Goal: Task Accomplishment & Management: Manage account settings

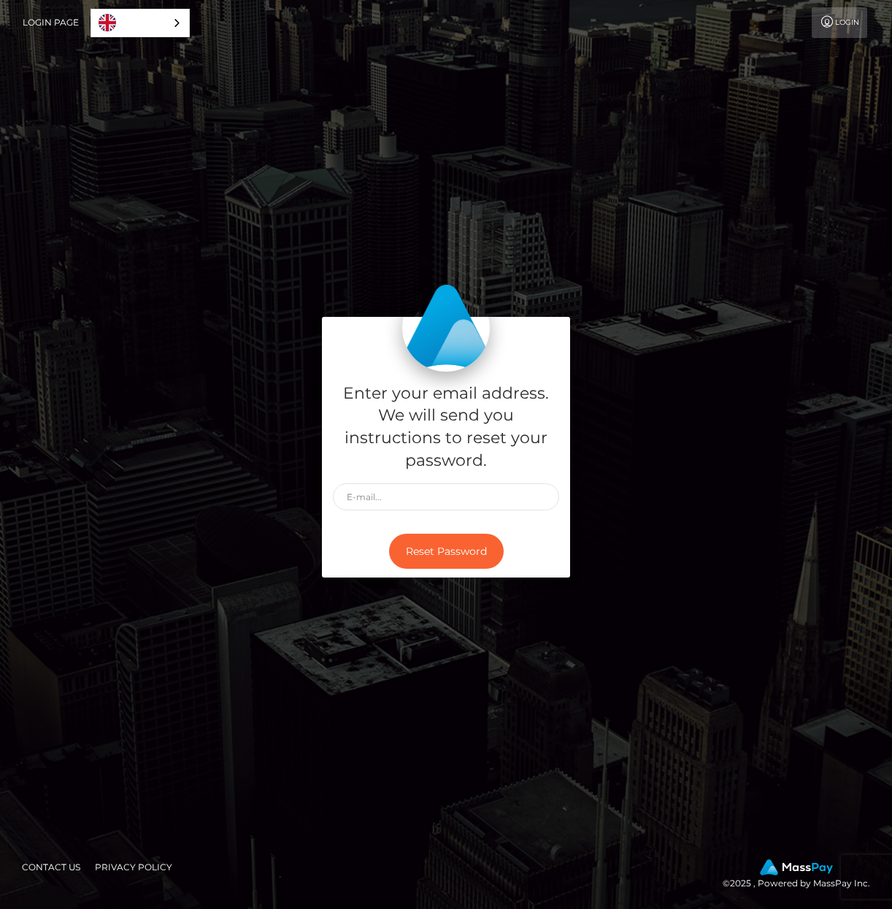
click at [588, 692] on div "Enter your email address. We will send you instructions to reset your password.…" at bounding box center [446, 454] width 892 height 495
click at [436, 556] on button "Reset Password" at bounding box center [446, 552] width 115 height 36
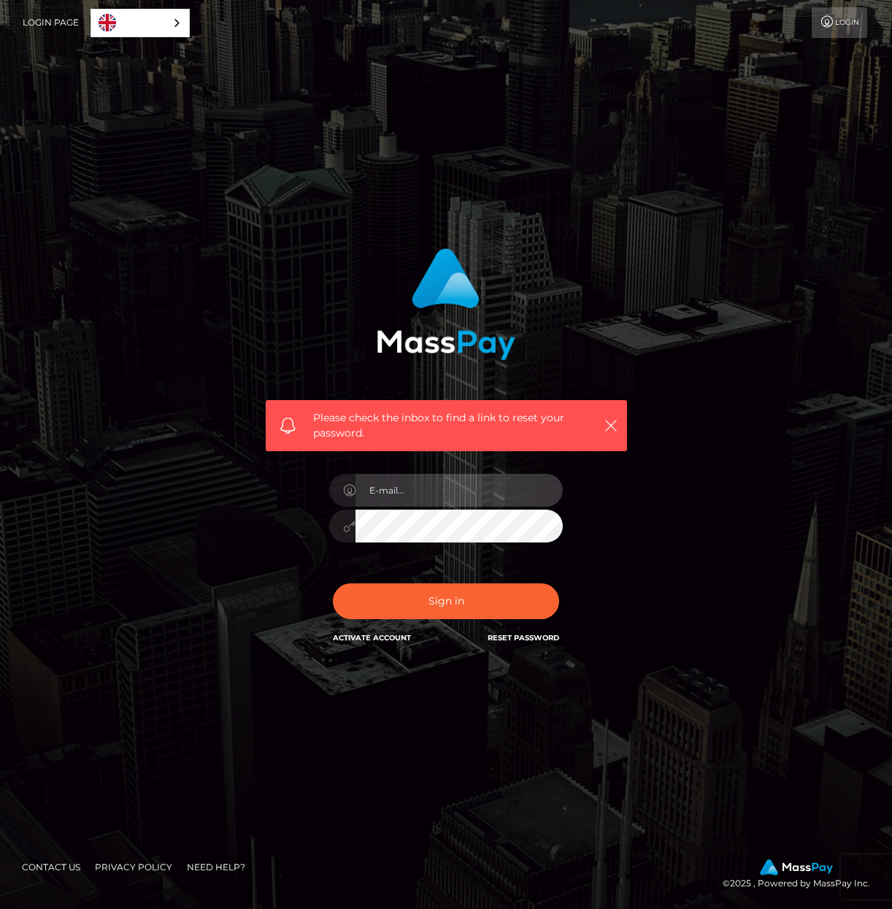
click at [380, 491] on input "email" at bounding box center [459, 490] width 207 height 33
type input "[EMAIL_ADDRESS][DOMAIN_NAME]"
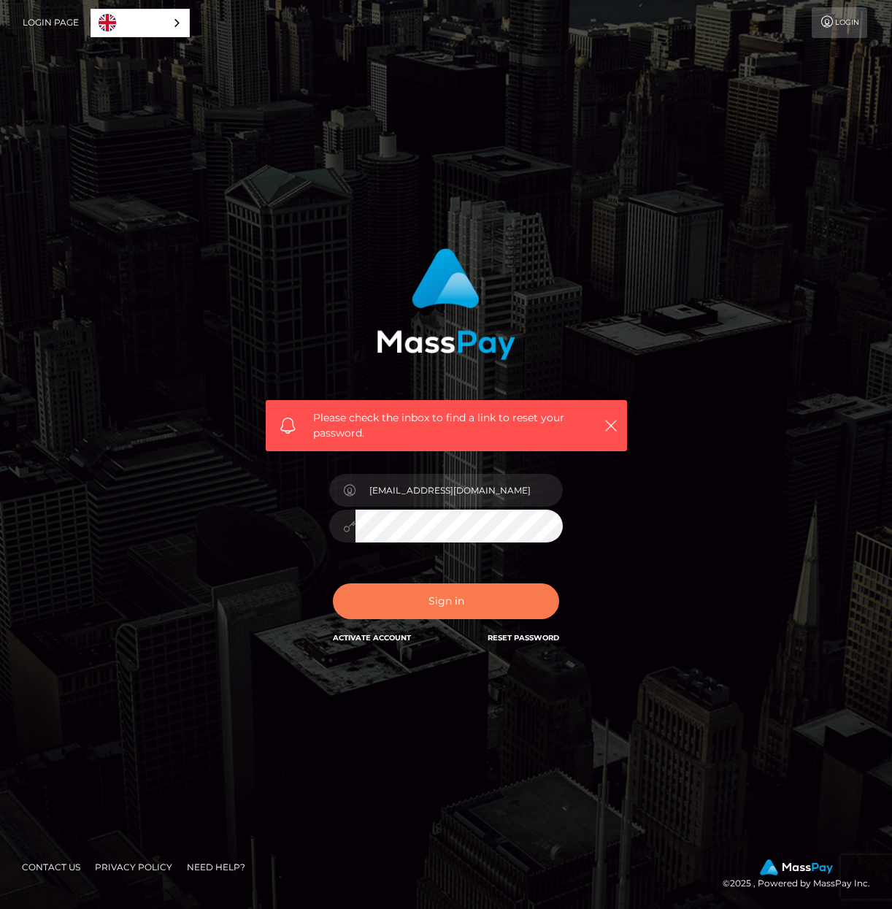
click at [428, 600] on button "Sign in" at bounding box center [446, 601] width 226 height 36
